Goal: Information Seeking & Learning: Learn about a topic

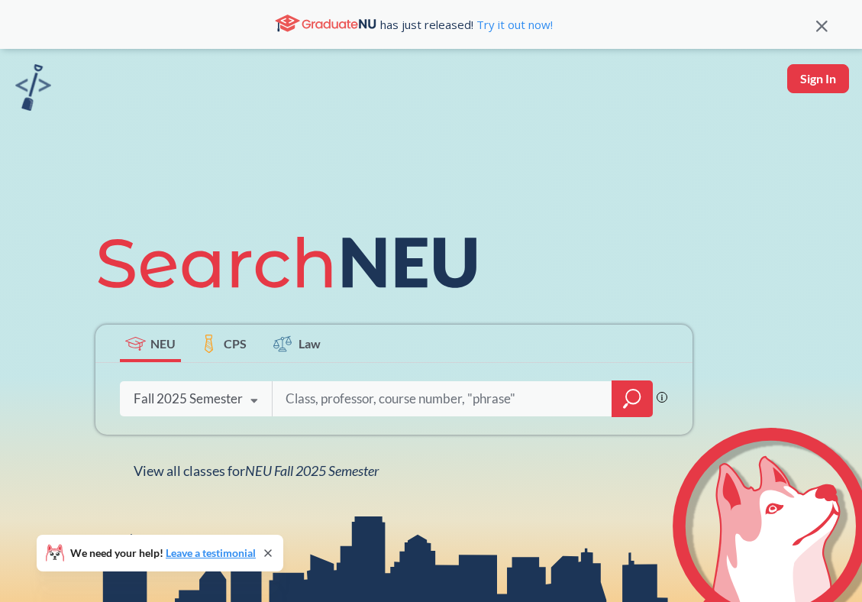
click at [233, 400] on div "Fall 2025 Semester" at bounding box center [188, 398] width 109 height 17
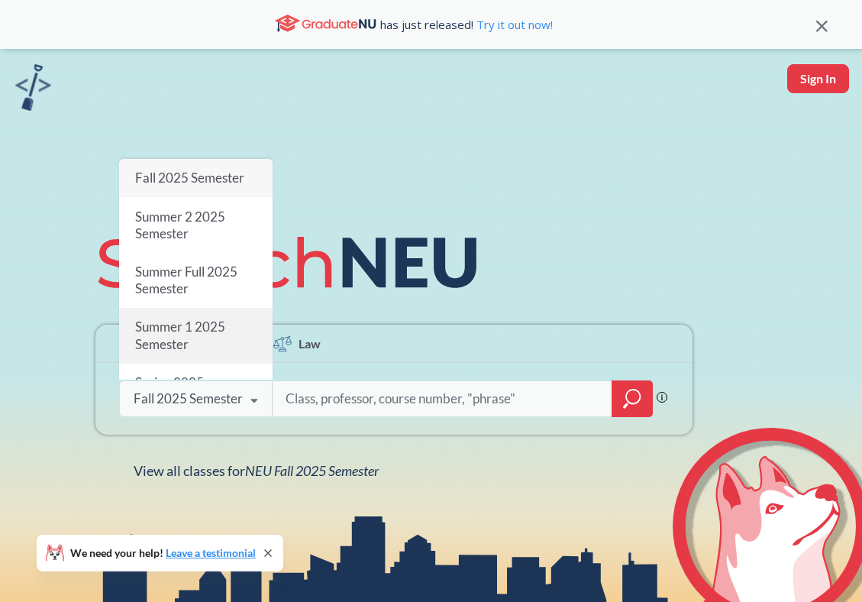
click at [231, 322] on div "Summer 1 2025 Semester" at bounding box center [196, 336] width 154 height 55
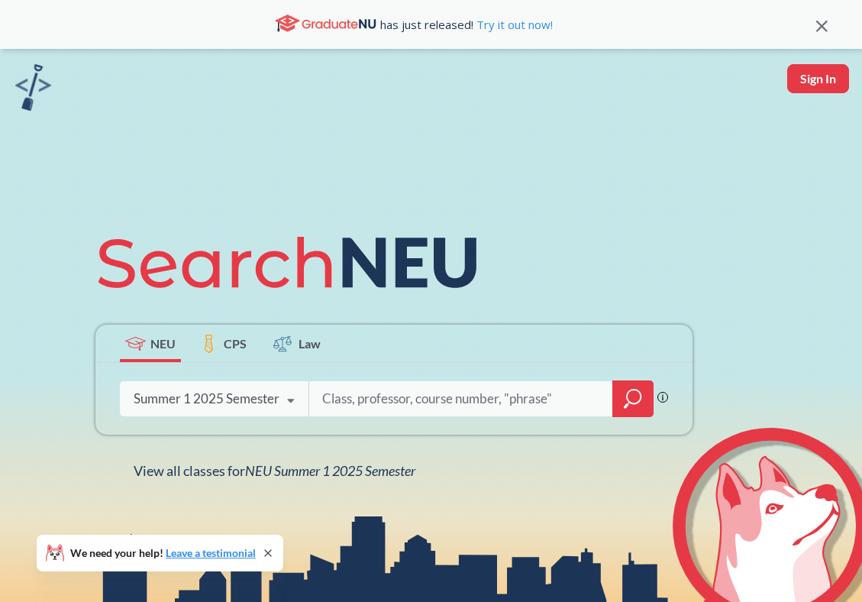
click at [344, 395] on input "search" at bounding box center [461, 399] width 281 height 32
type input "MATH"
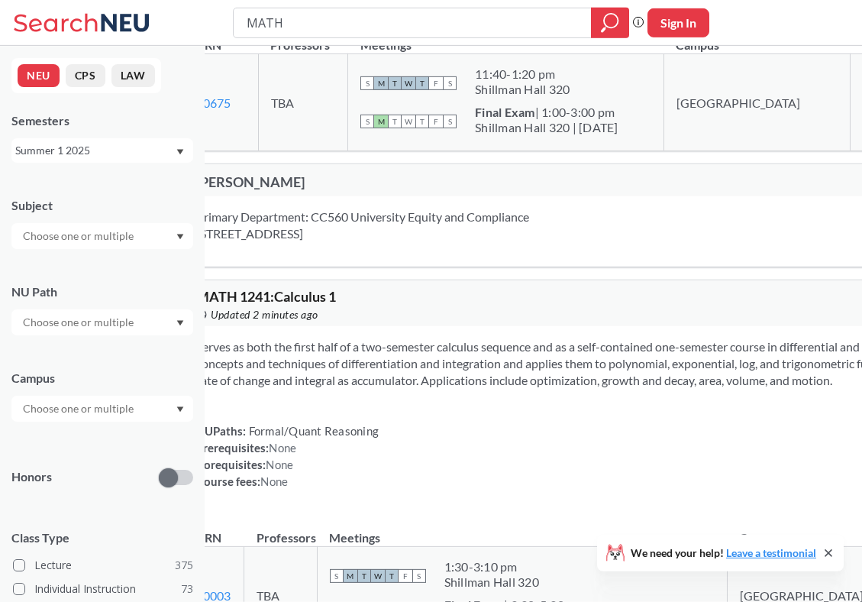
scroll to position [260, 0]
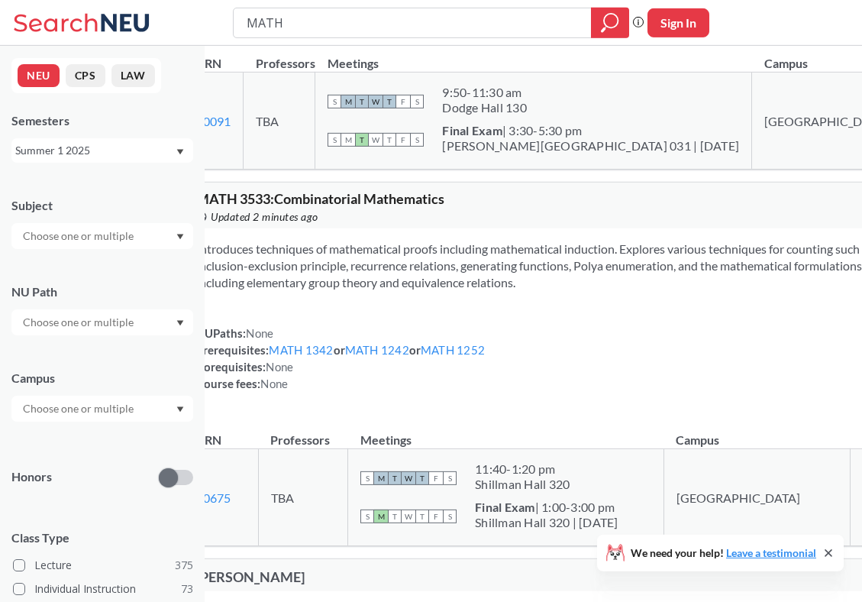
click at [453, 15] on input "MATH" at bounding box center [412, 23] width 335 height 26
type input "Public Speaking"
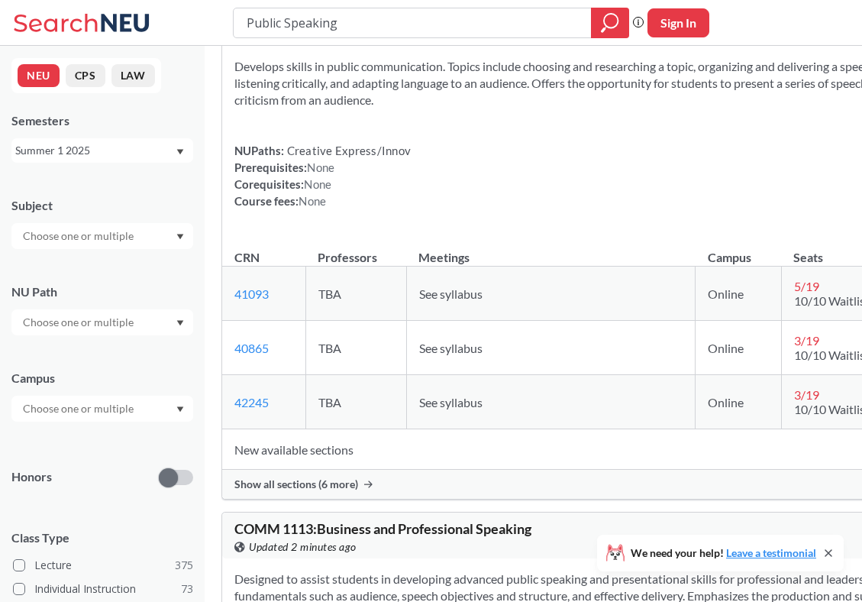
scroll to position [68, 0]
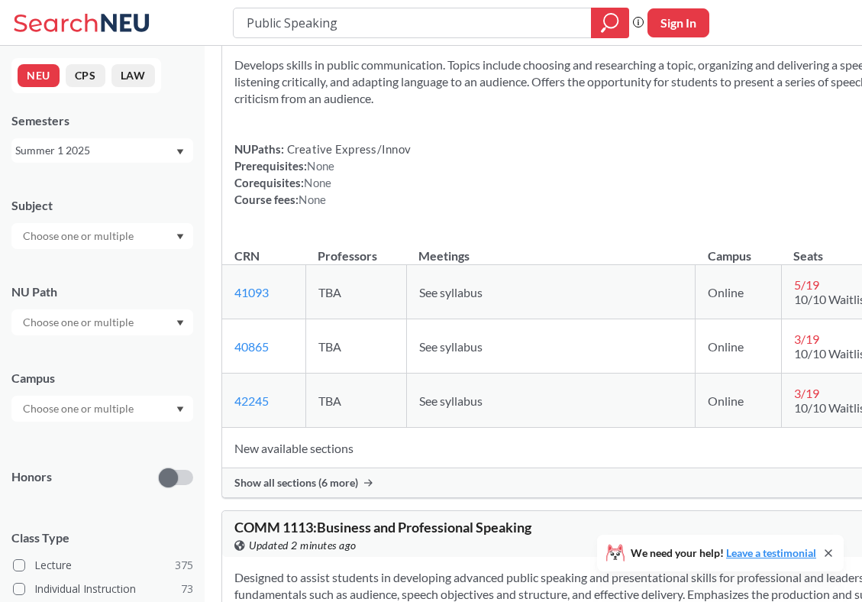
click at [358, 488] on span "Show all sections (6 more)" at bounding box center [297, 483] width 124 height 14
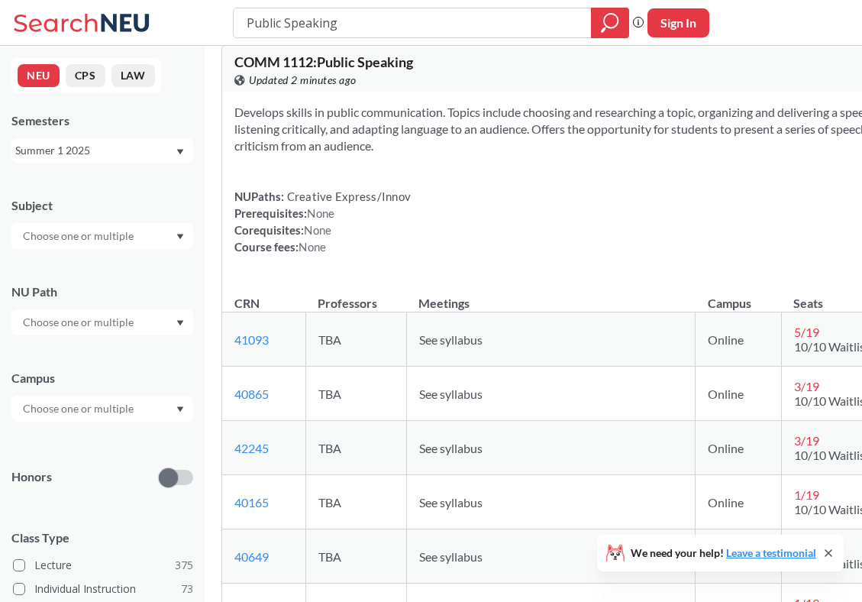
scroll to position [0, 0]
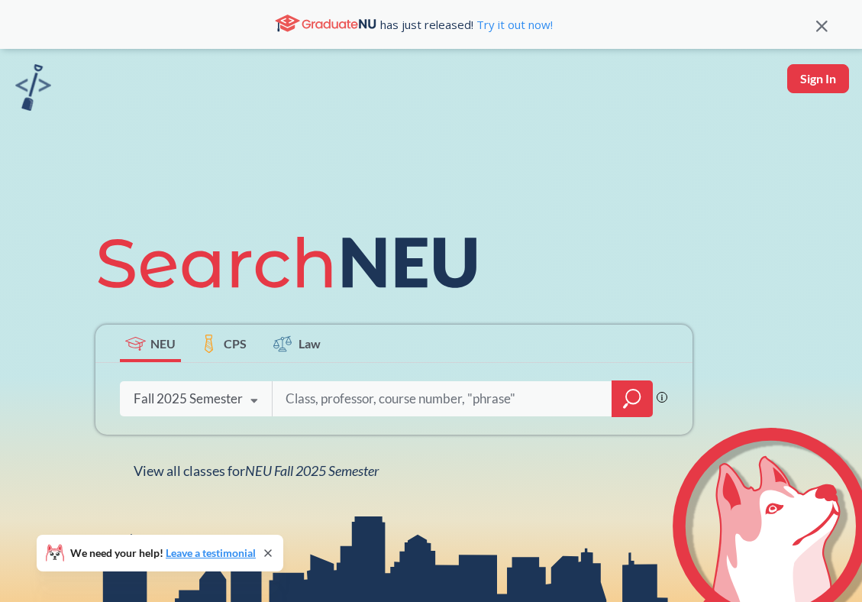
click at [335, 400] on input "search" at bounding box center [443, 399] width 318 height 32
type input "s"
click at [238, 399] on div "Fall 2025 Semester" at bounding box center [188, 398] width 109 height 17
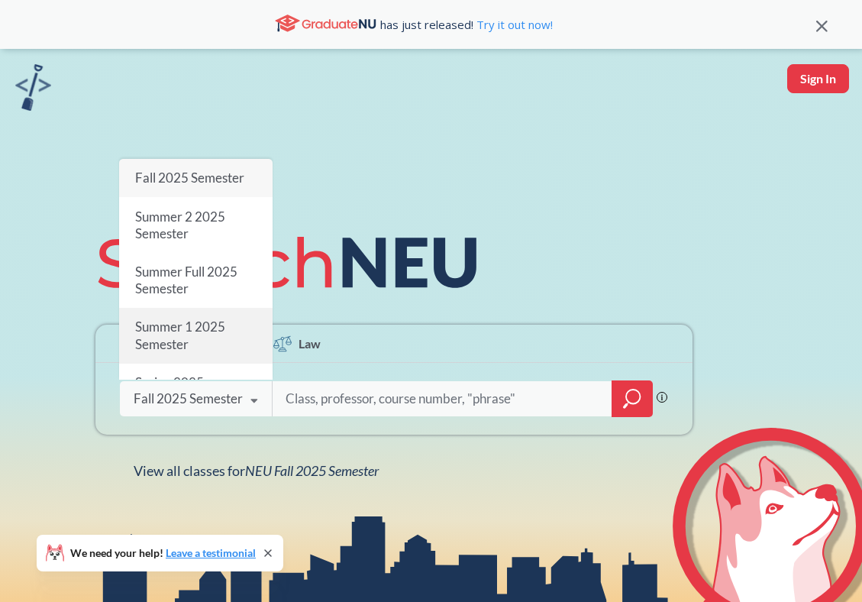
click at [231, 346] on div "Summer 1 2025 Semester" at bounding box center [196, 336] width 154 height 55
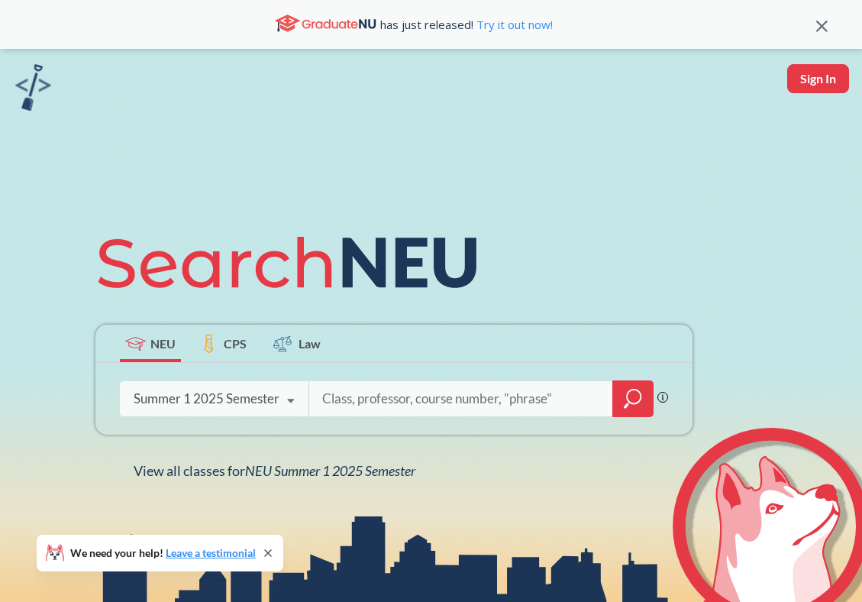
click at [354, 406] on input "search" at bounding box center [461, 399] width 281 height 32
type input "strategy in aciton"
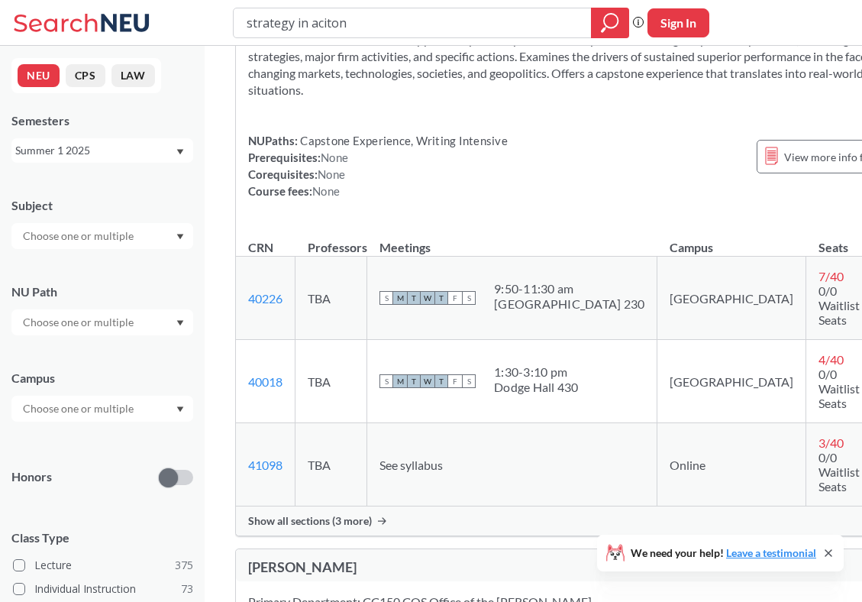
scroll to position [219, 0]
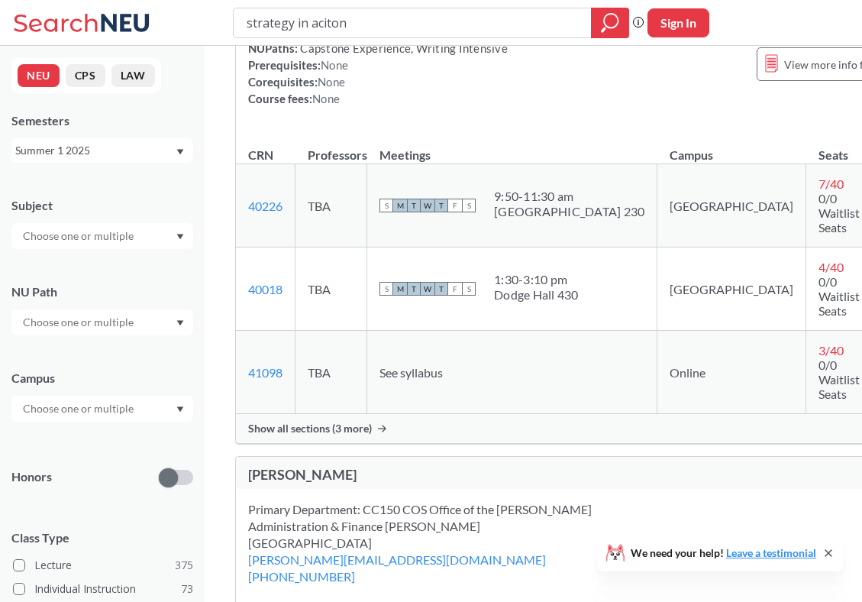
click at [370, 422] on span "Show all sections (3 more)" at bounding box center [310, 429] width 124 height 14
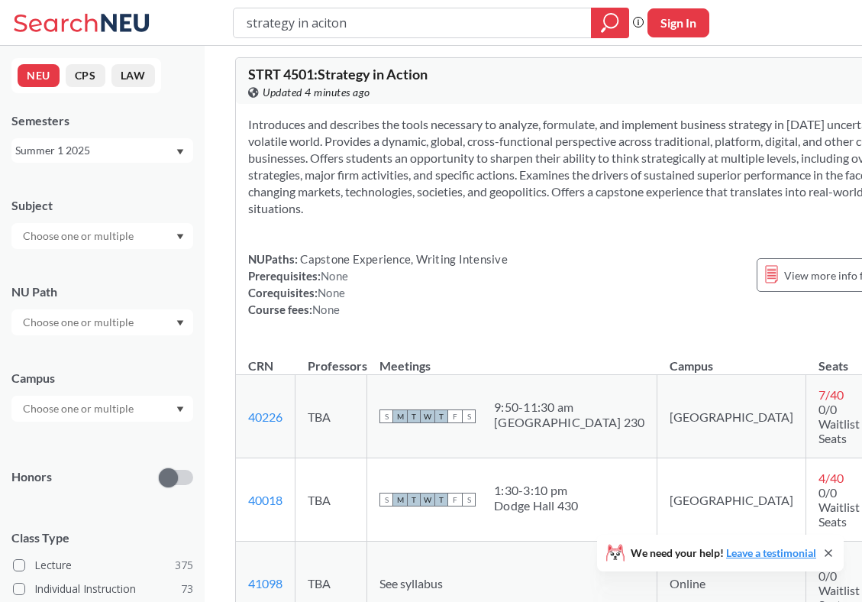
scroll to position [0, 0]
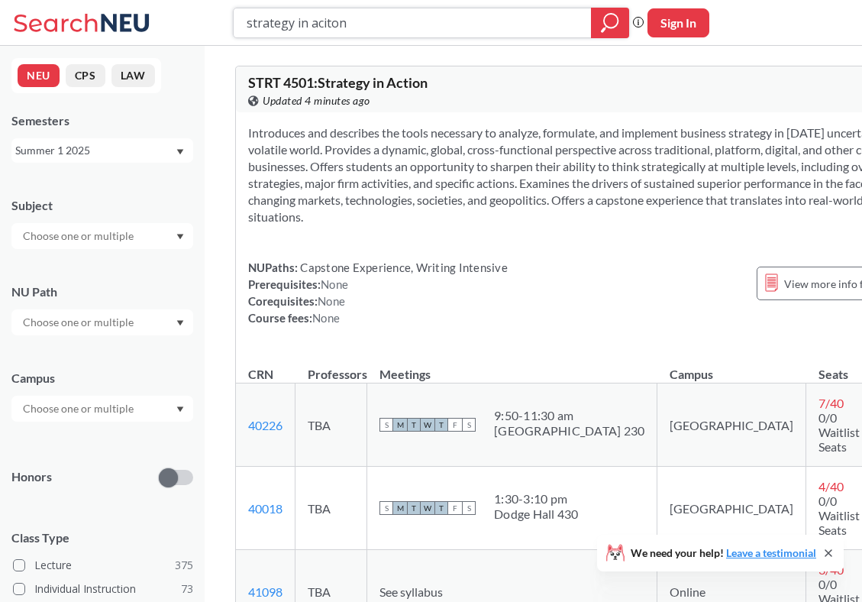
click at [441, 29] on input "strategy in aciton" at bounding box center [412, 23] width 335 height 26
